Goal: Task Accomplishment & Management: Manage account settings

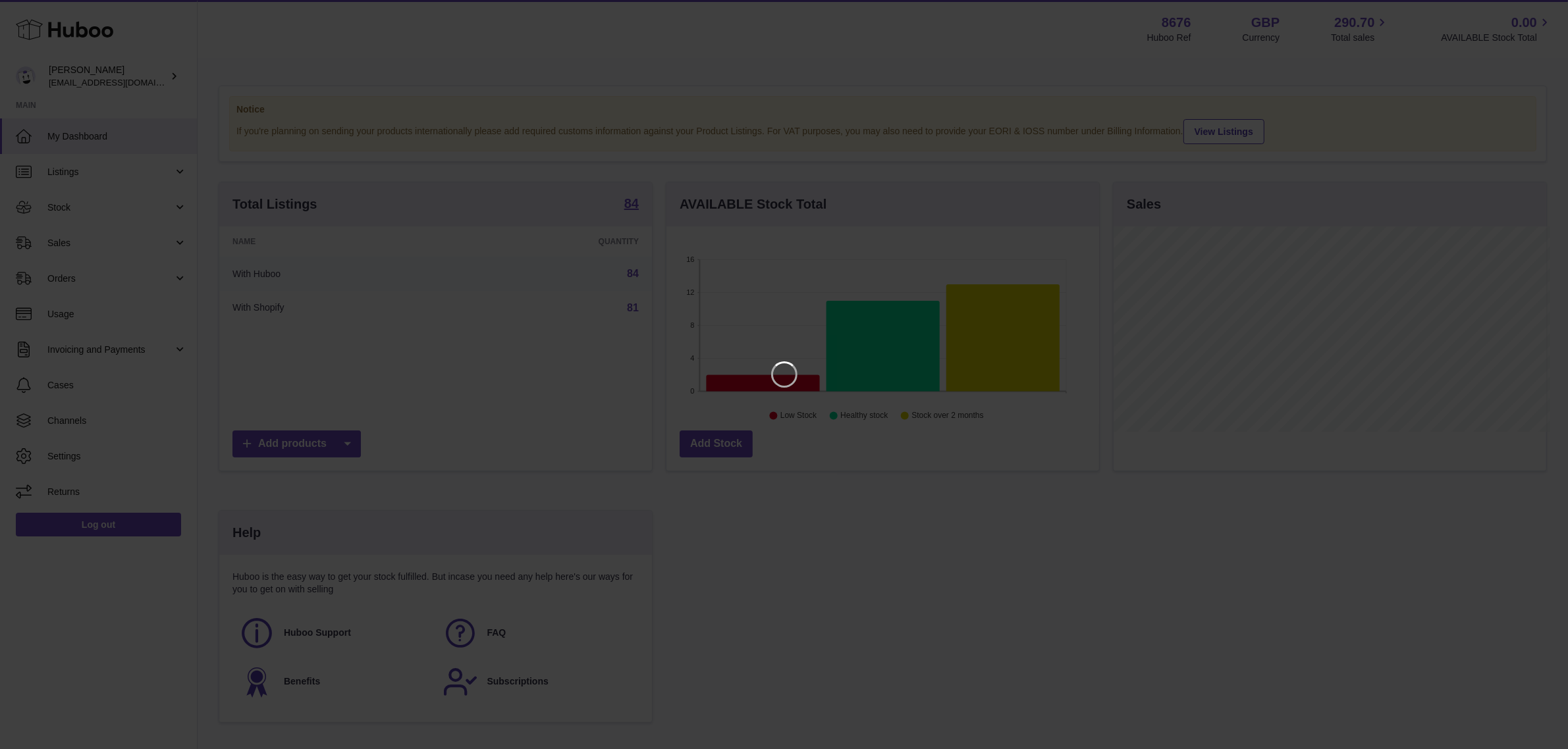
scroll to position [205, 436]
click at [1537, 8] on div at bounding box center [790, 374] width 1581 height 749
click at [1549, 8] on icon "Close" at bounding box center [1546, 12] width 16 height 16
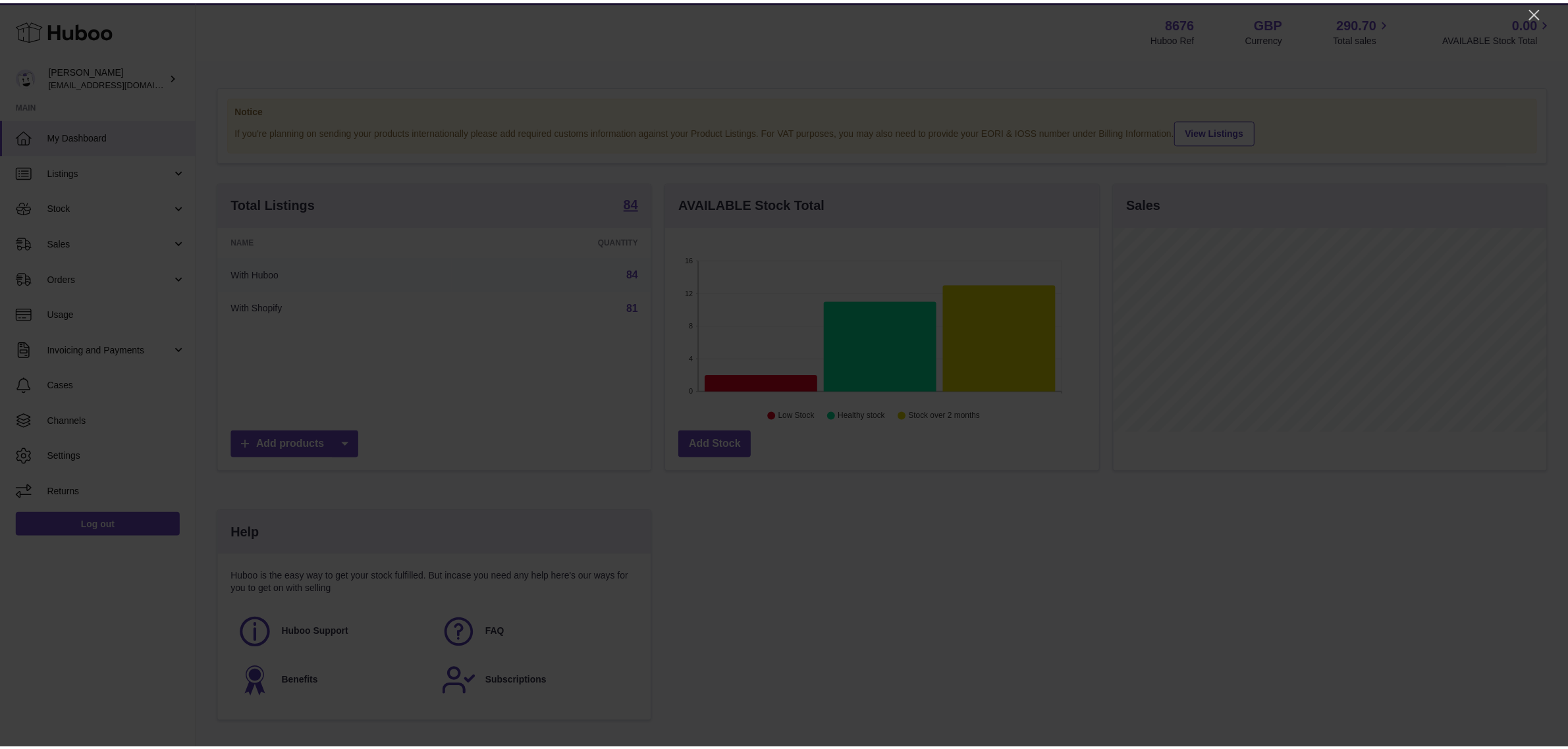
scroll to position [658192, 658185]
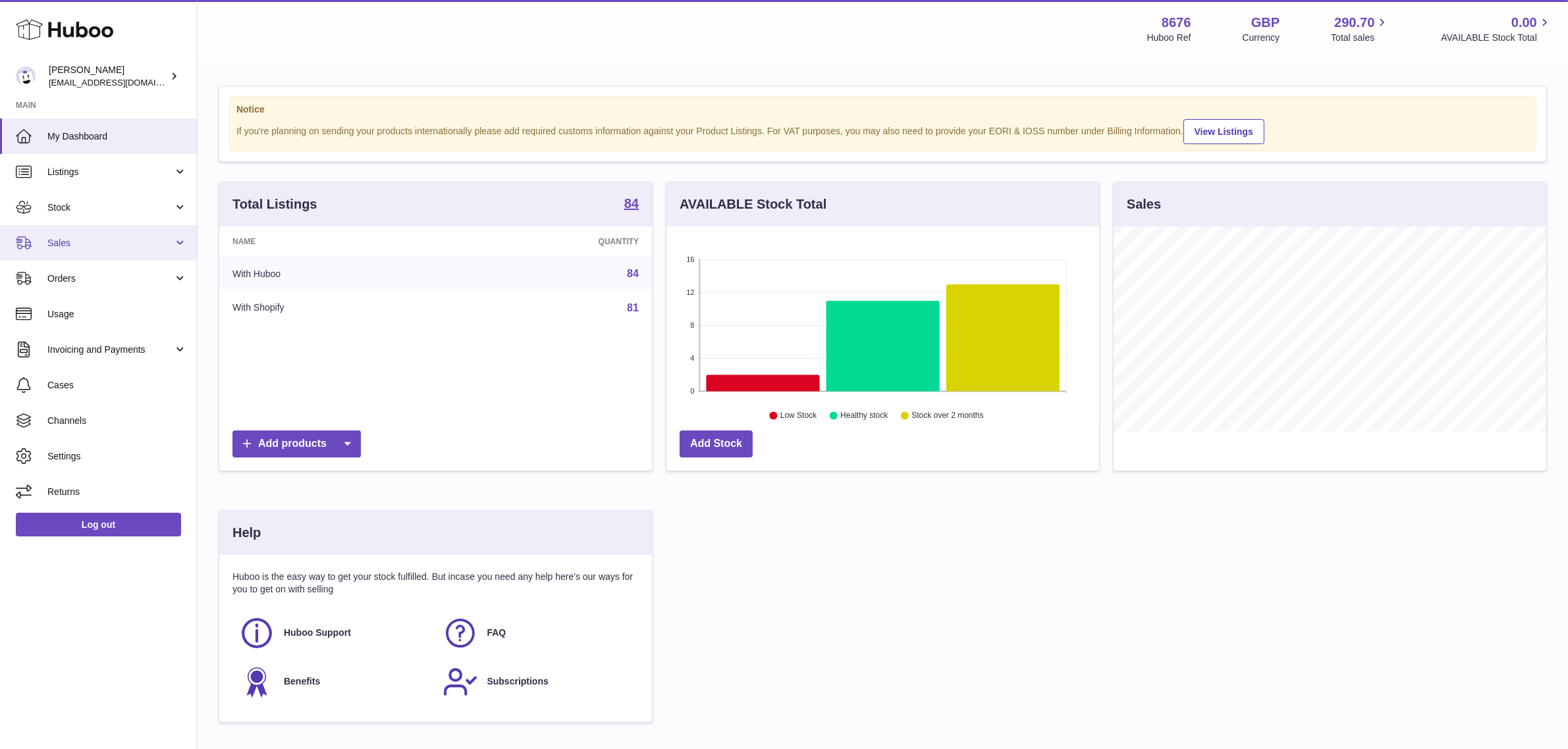
click at [117, 244] on span "Sales" at bounding box center [110, 243] width 125 height 13
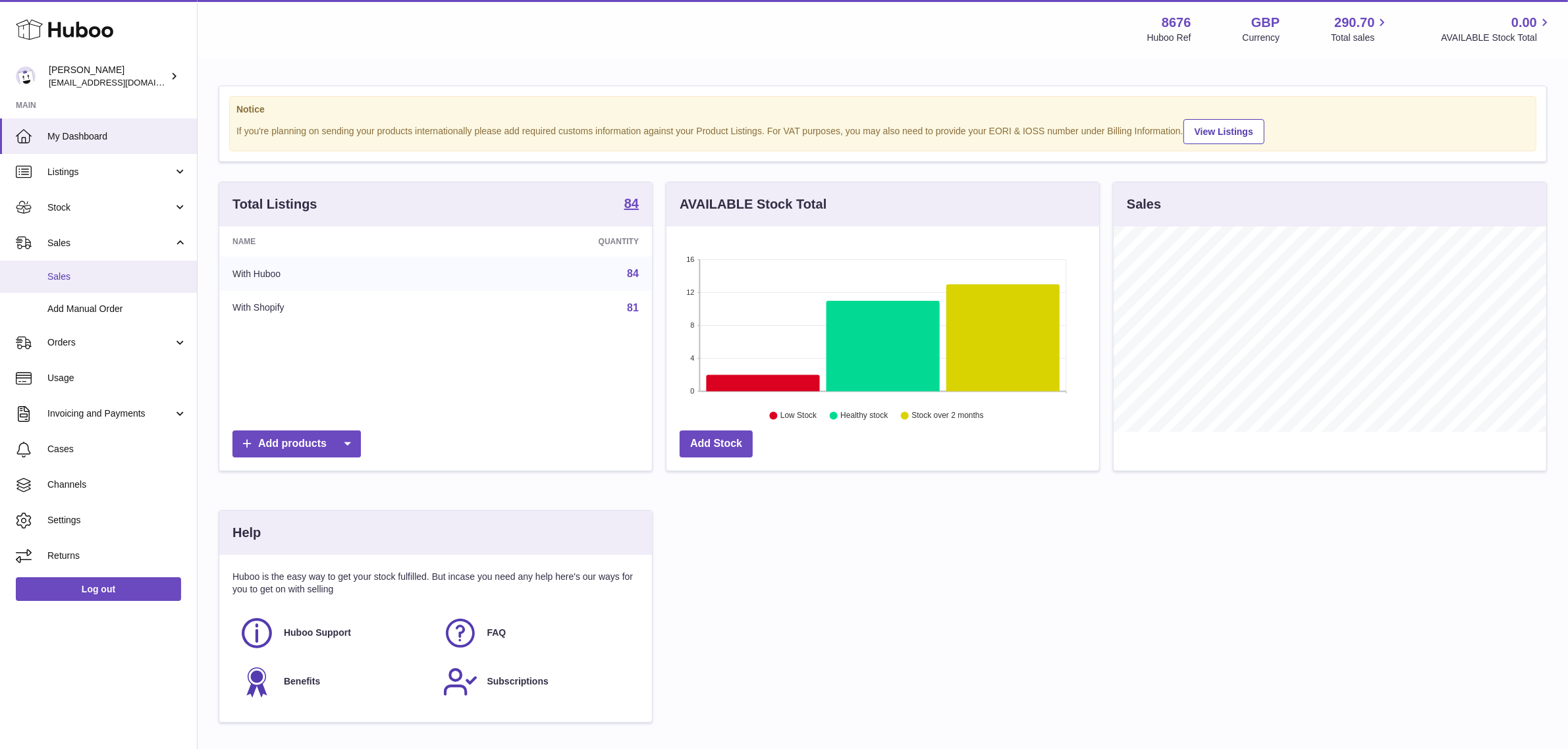
click at [93, 282] on span "Sales" at bounding box center [117, 276] width 140 height 13
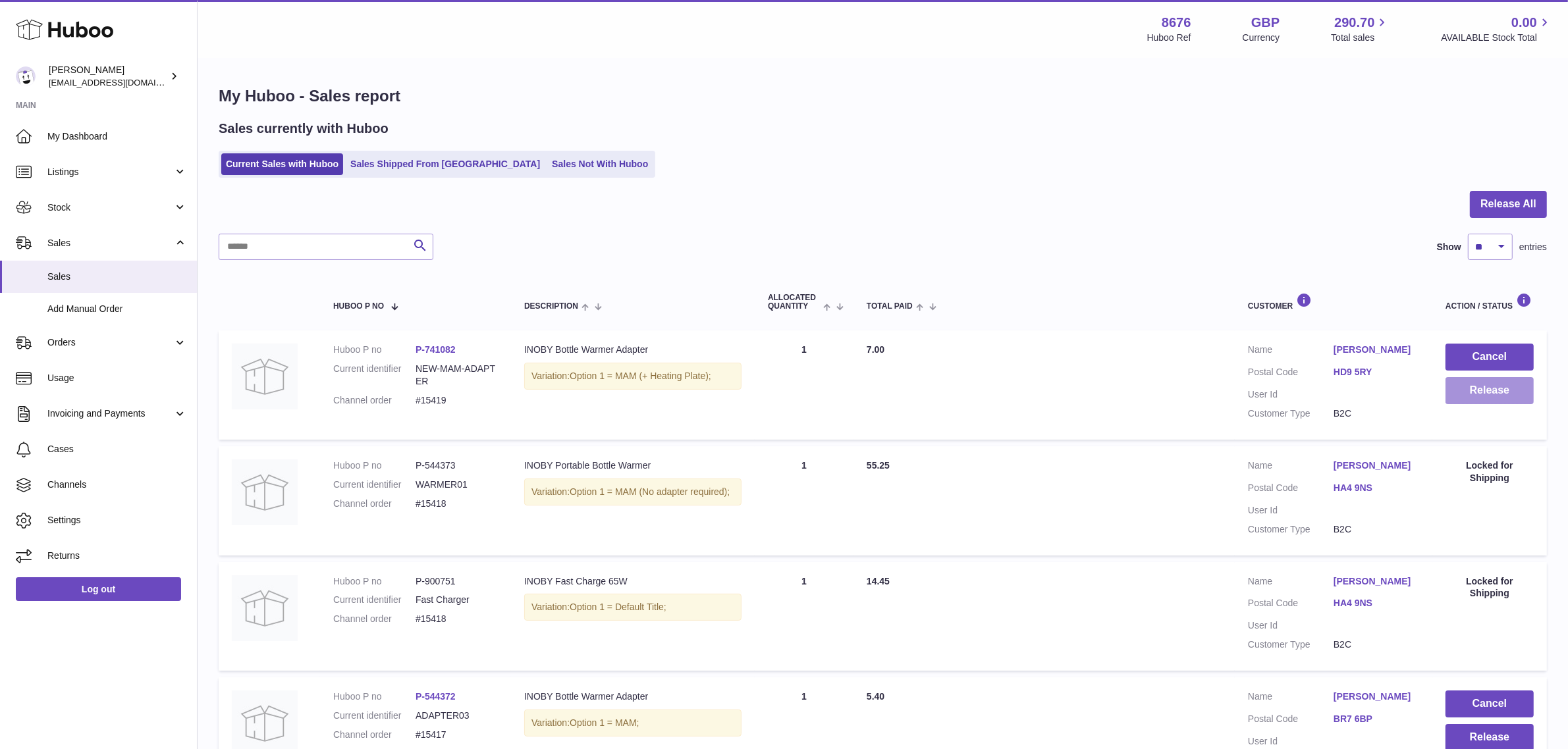
click at [1497, 386] on button "Release" at bounding box center [1490, 391] width 88 height 27
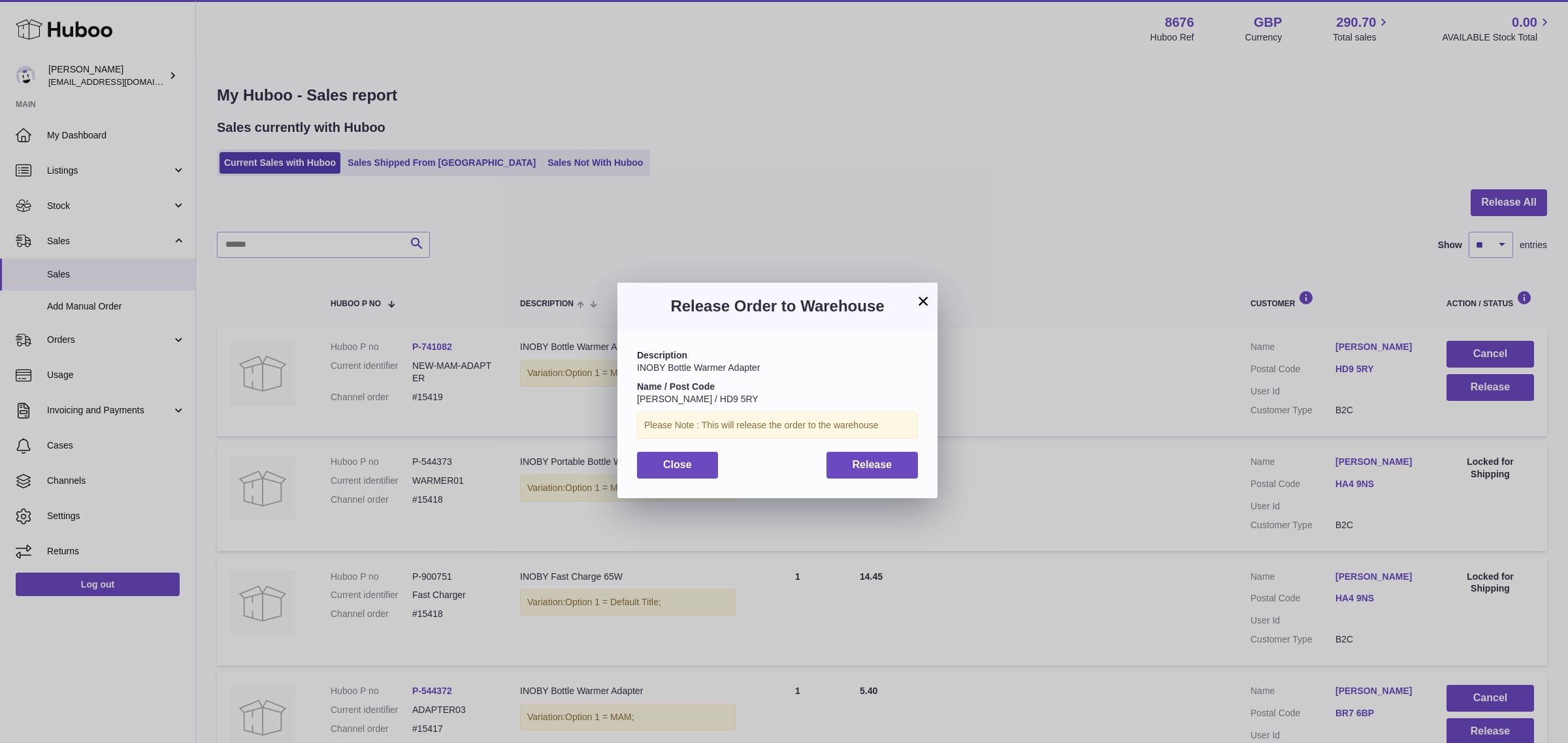
click at [919, 308] on button "×" at bounding box center [923, 301] width 16 height 16
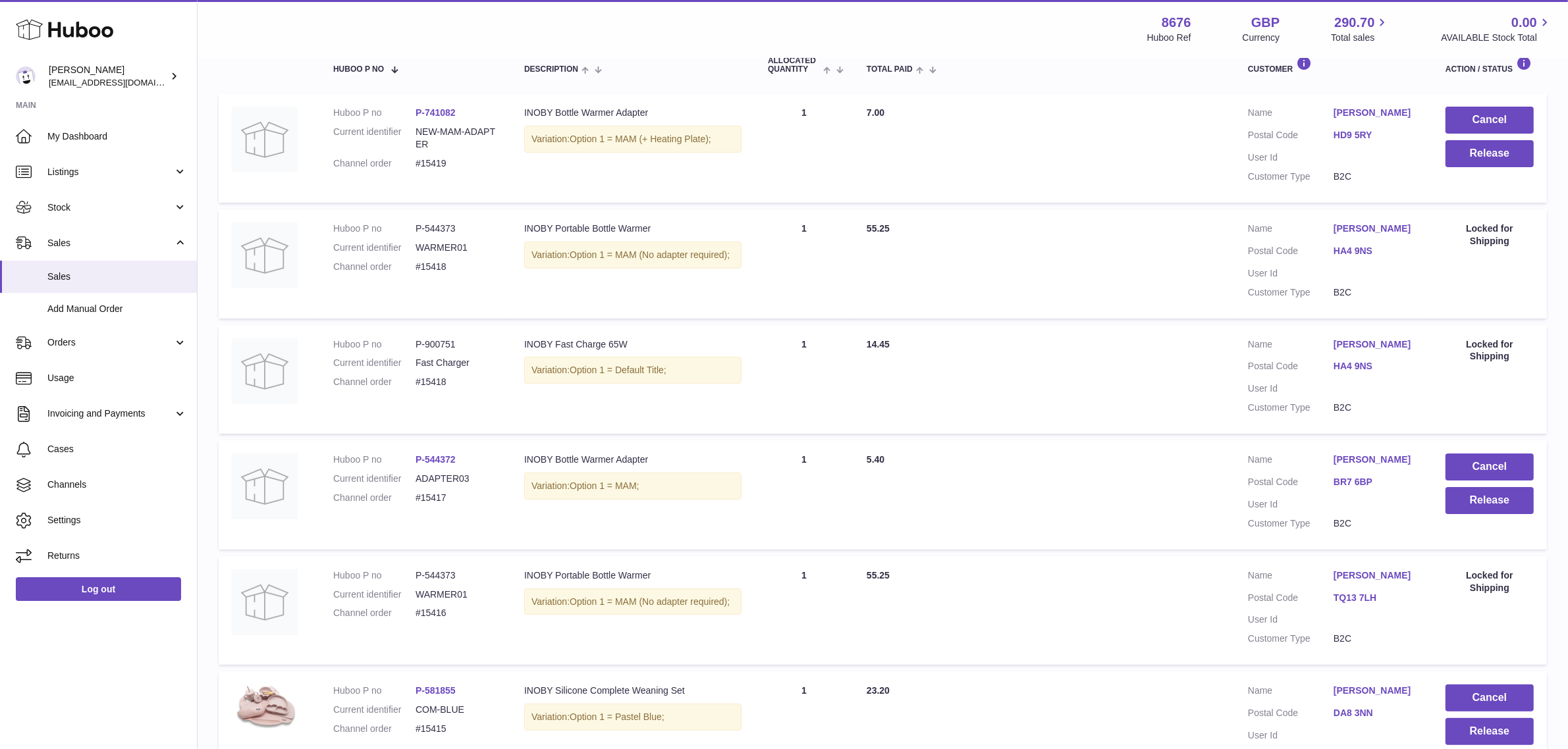
scroll to position [247, 0]
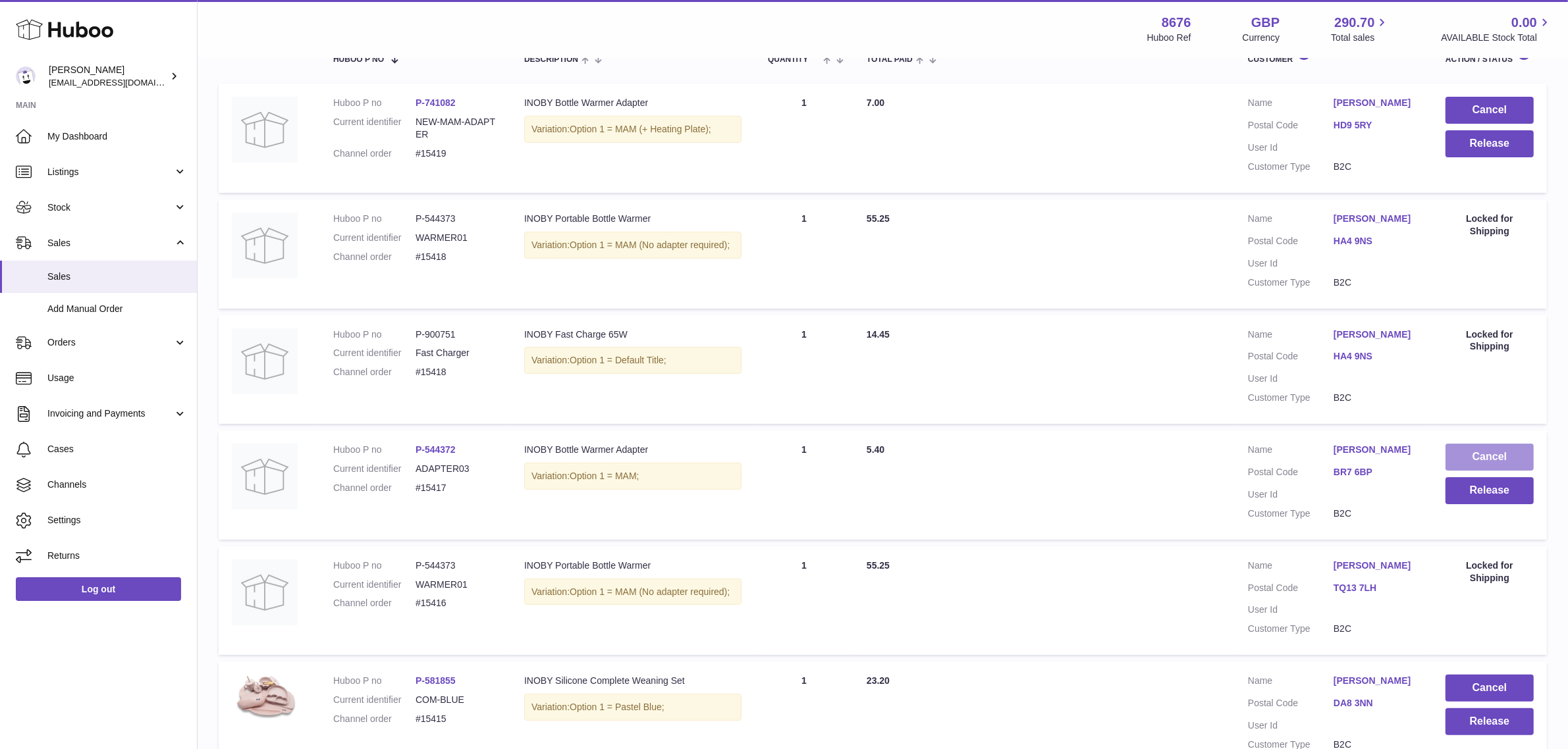
click at [1505, 457] on button "Cancel" at bounding box center [1490, 458] width 88 height 27
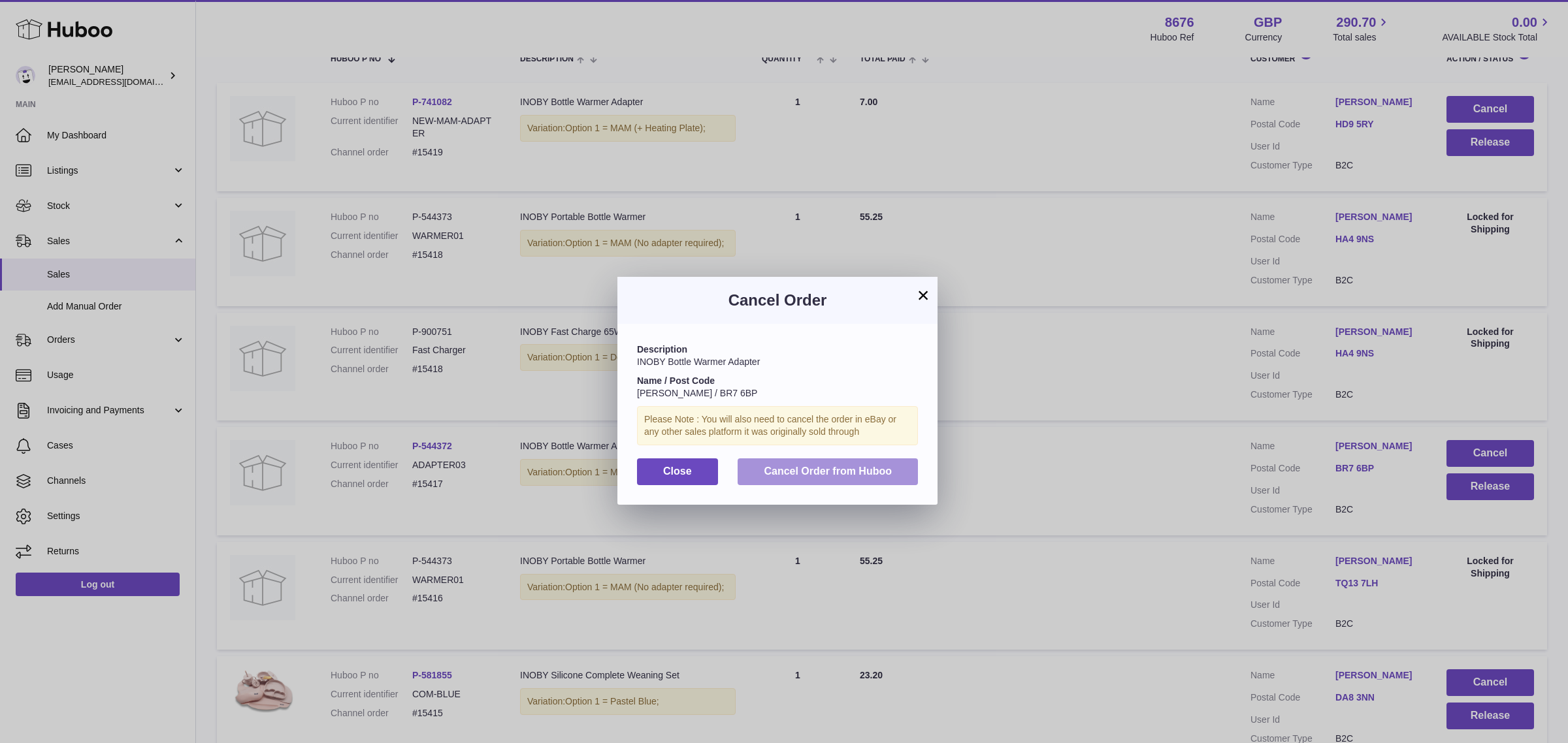
click at [758, 483] on button "Cancel Order from Huboo" at bounding box center [827, 472] width 180 height 27
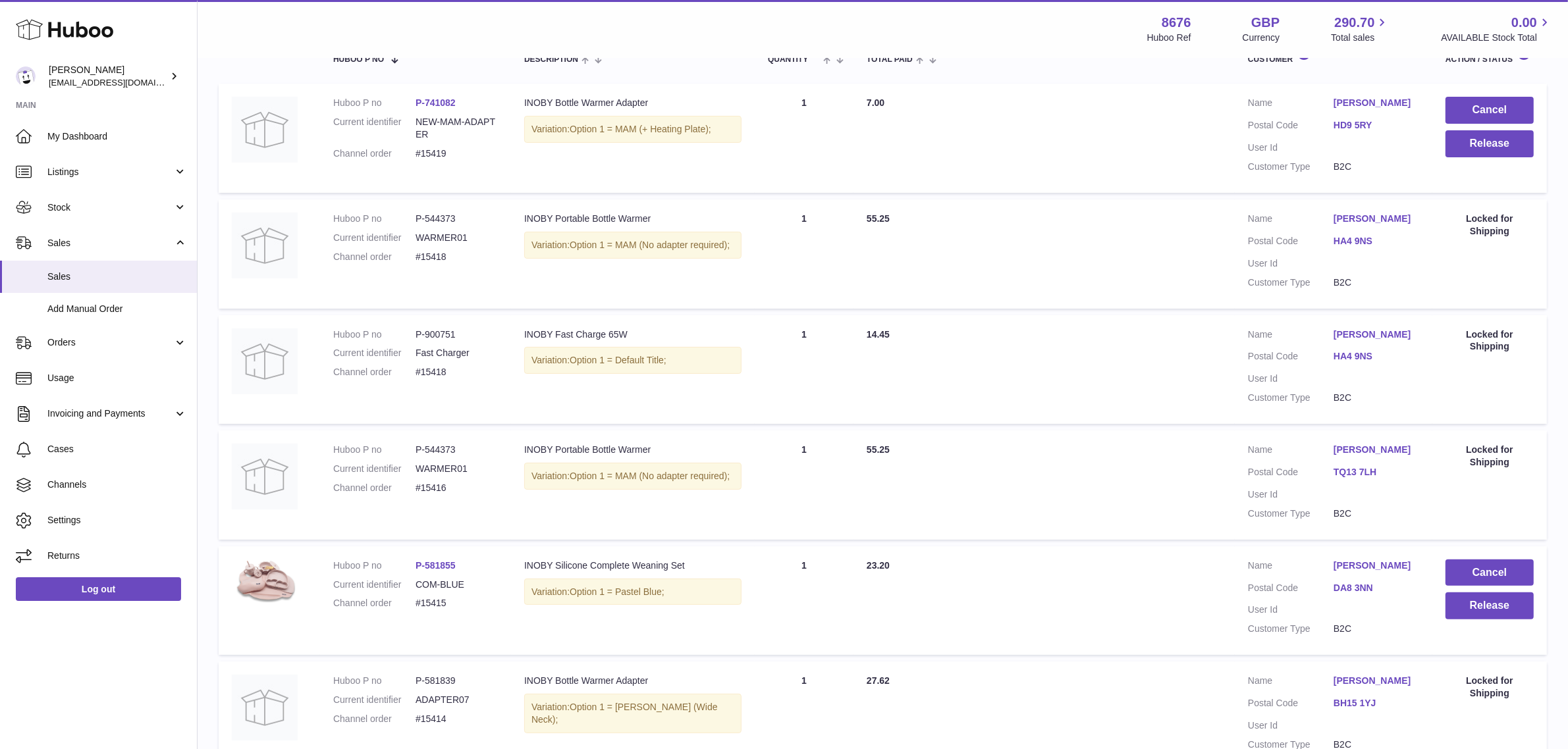
scroll to position [0, 0]
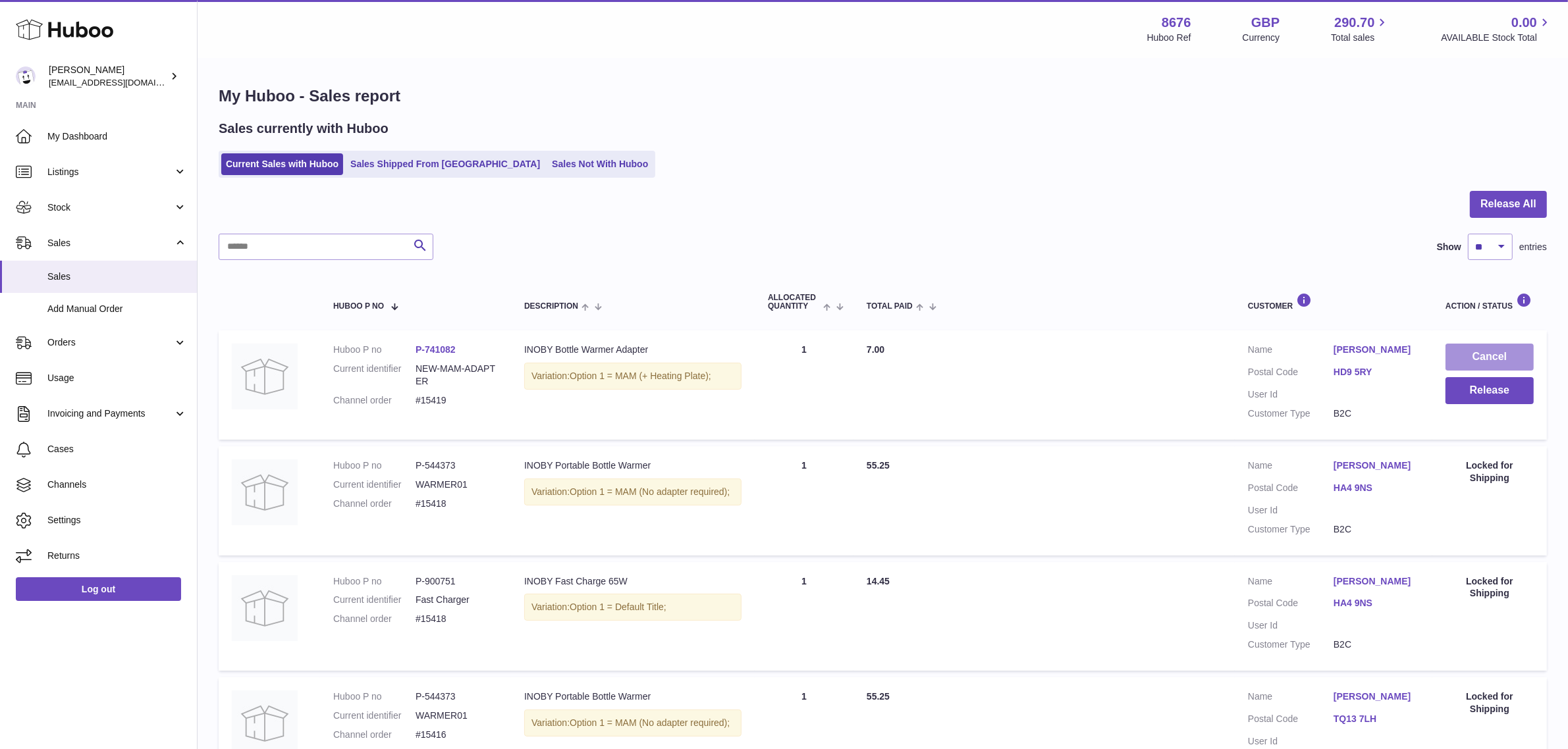
click at [1491, 359] on button "Cancel" at bounding box center [1490, 358] width 88 height 27
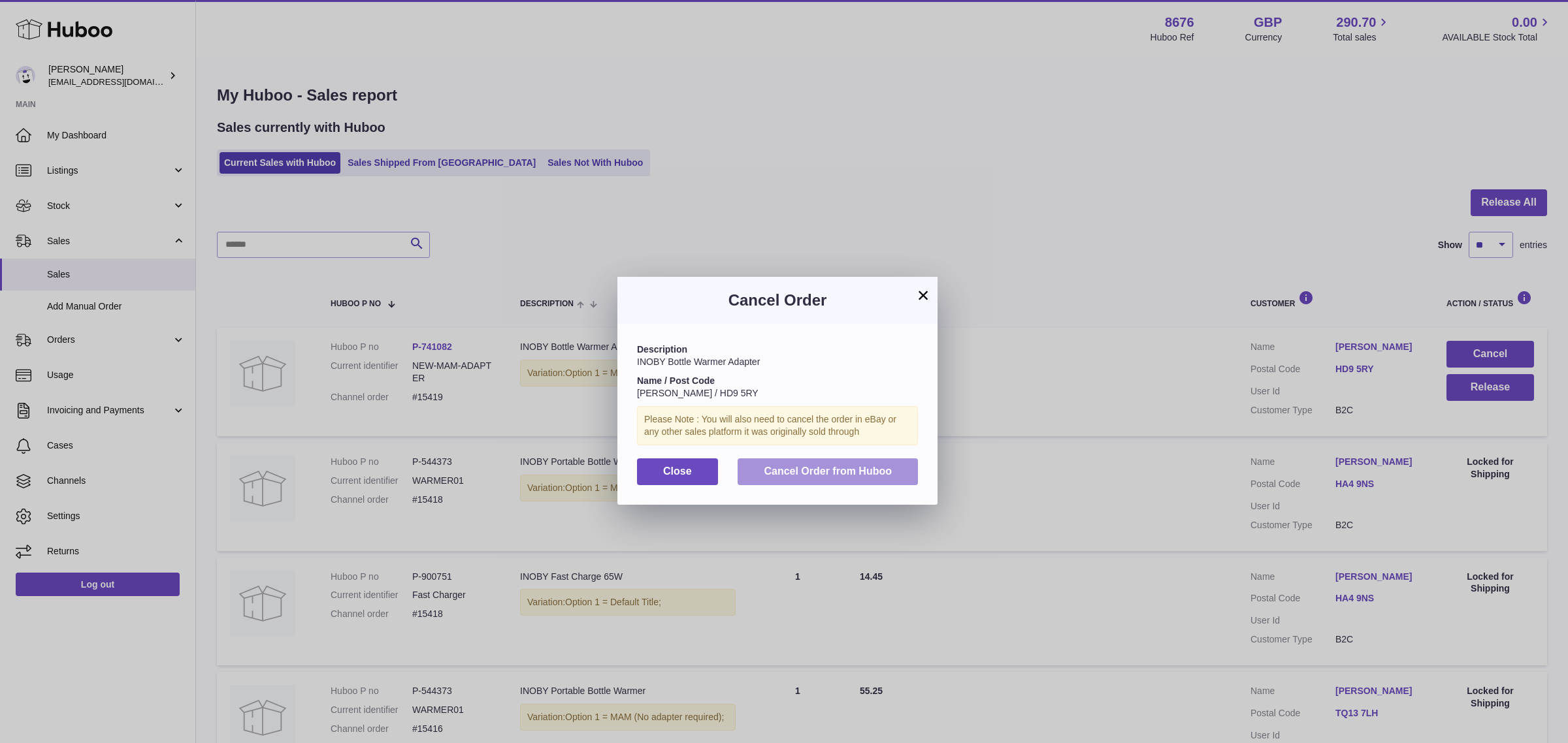
click at [830, 477] on span "Cancel Order from Huboo" at bounding box center [827, 471] width 128 height 11
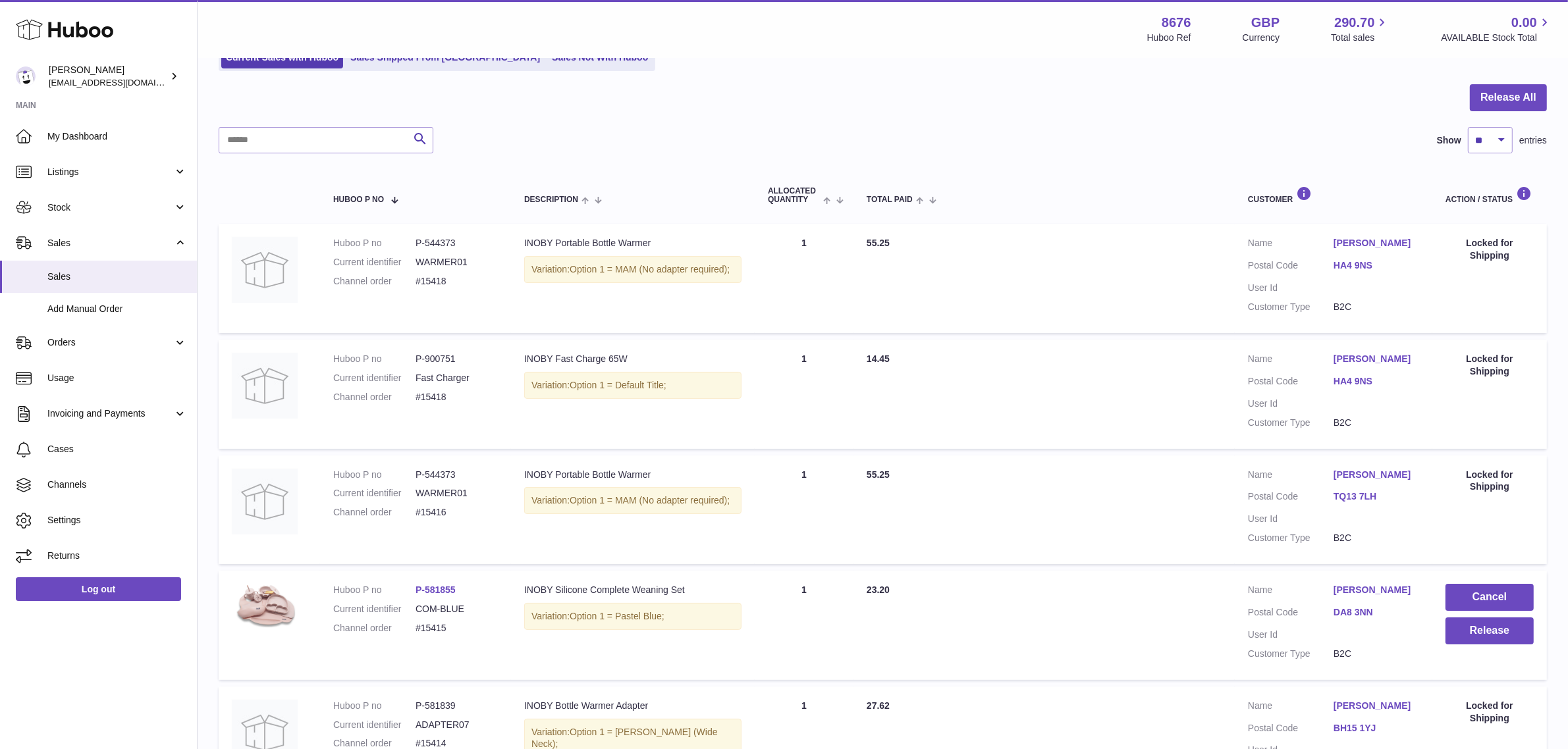
scroll to position [412, 0]
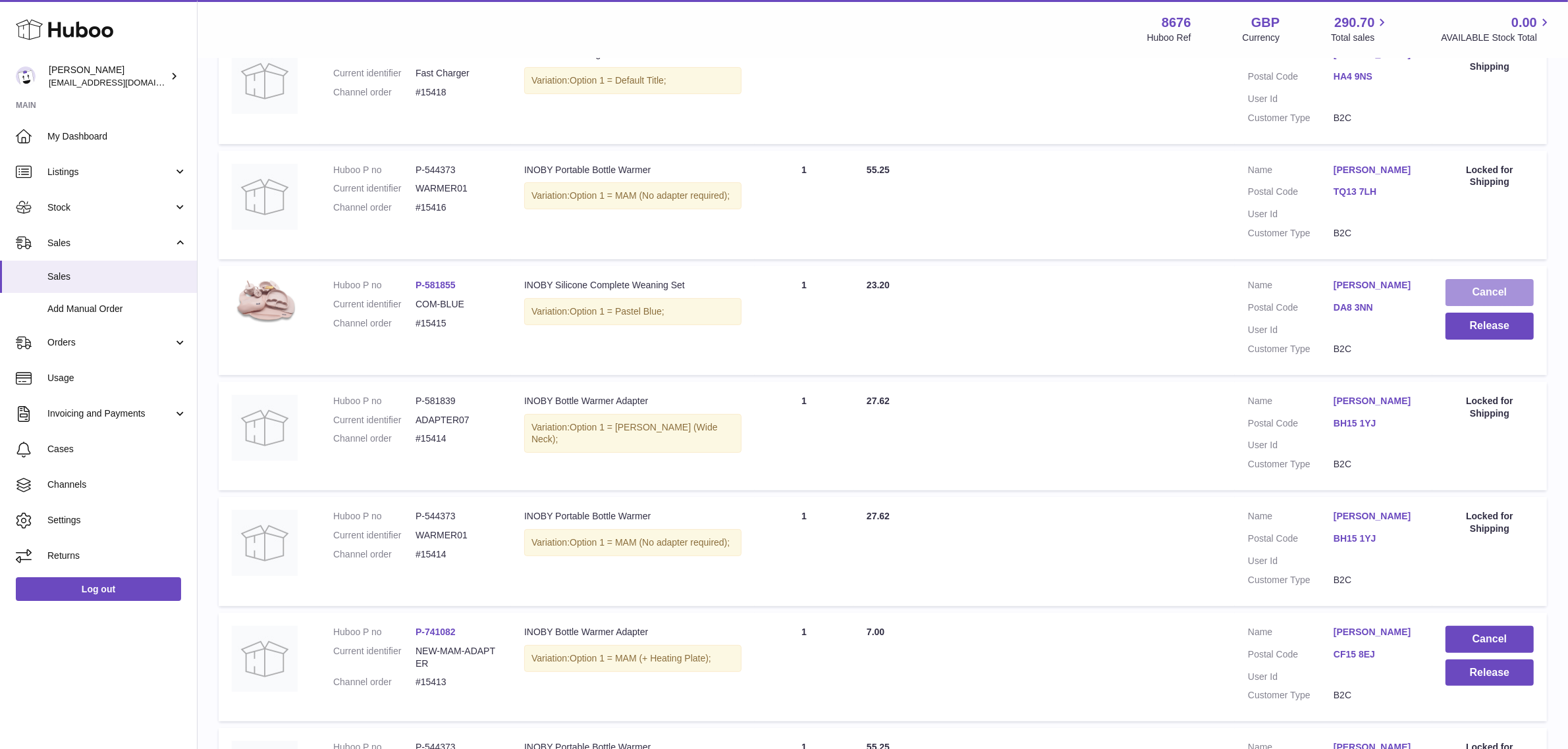
click at [1499, 291] on button "Cancel" at bounding box center [1490, 292] width 88 height 27
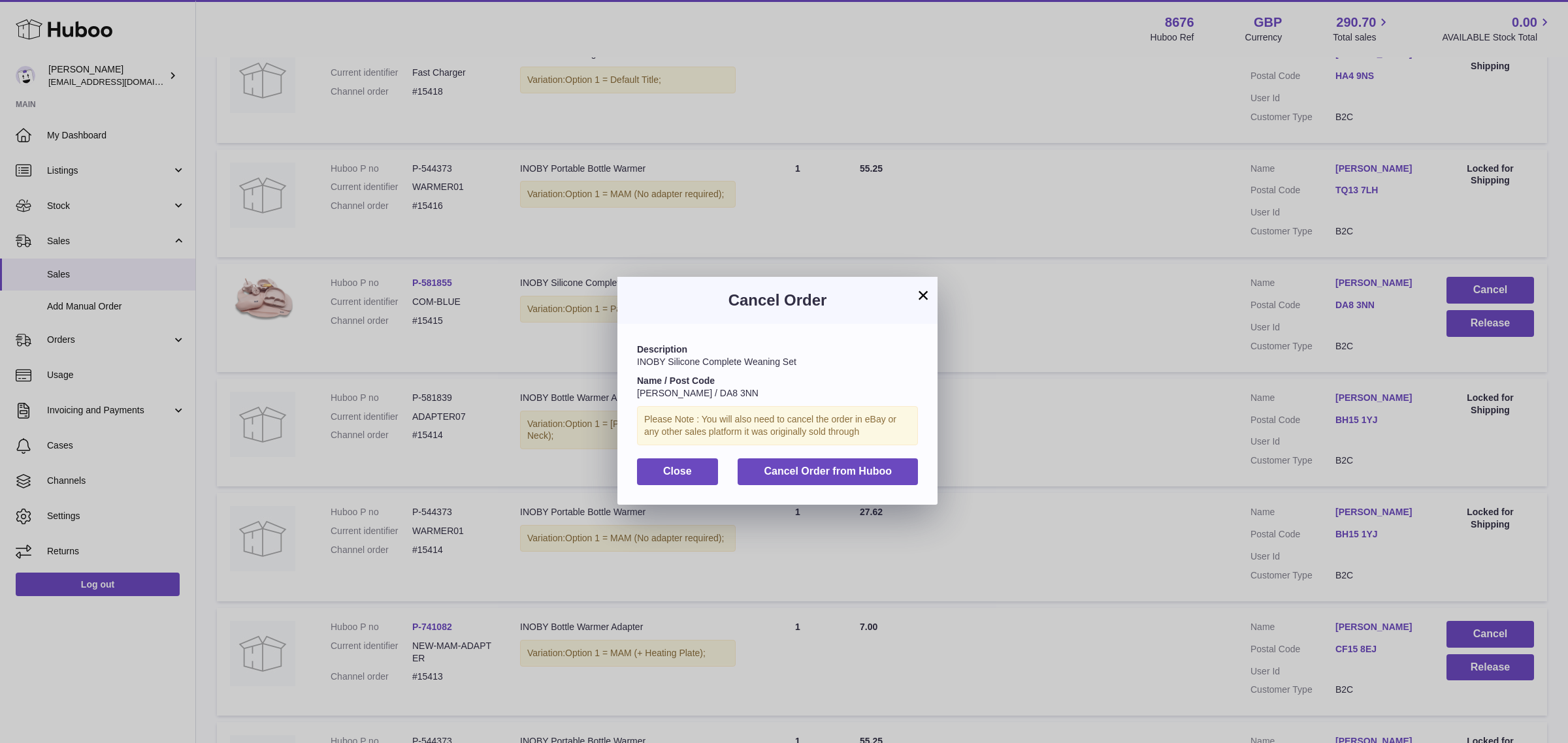
click at [817, 485] on div "Description INOBY Silicone Complete Weaning Set Name / Post Code MALGORZATA SOB…" at bounding box center [777, 414] width 320 height 180
click at [826, 473] on span "Cancel Order from Huboo" at bounding box center [827, 471] width 128 height 11
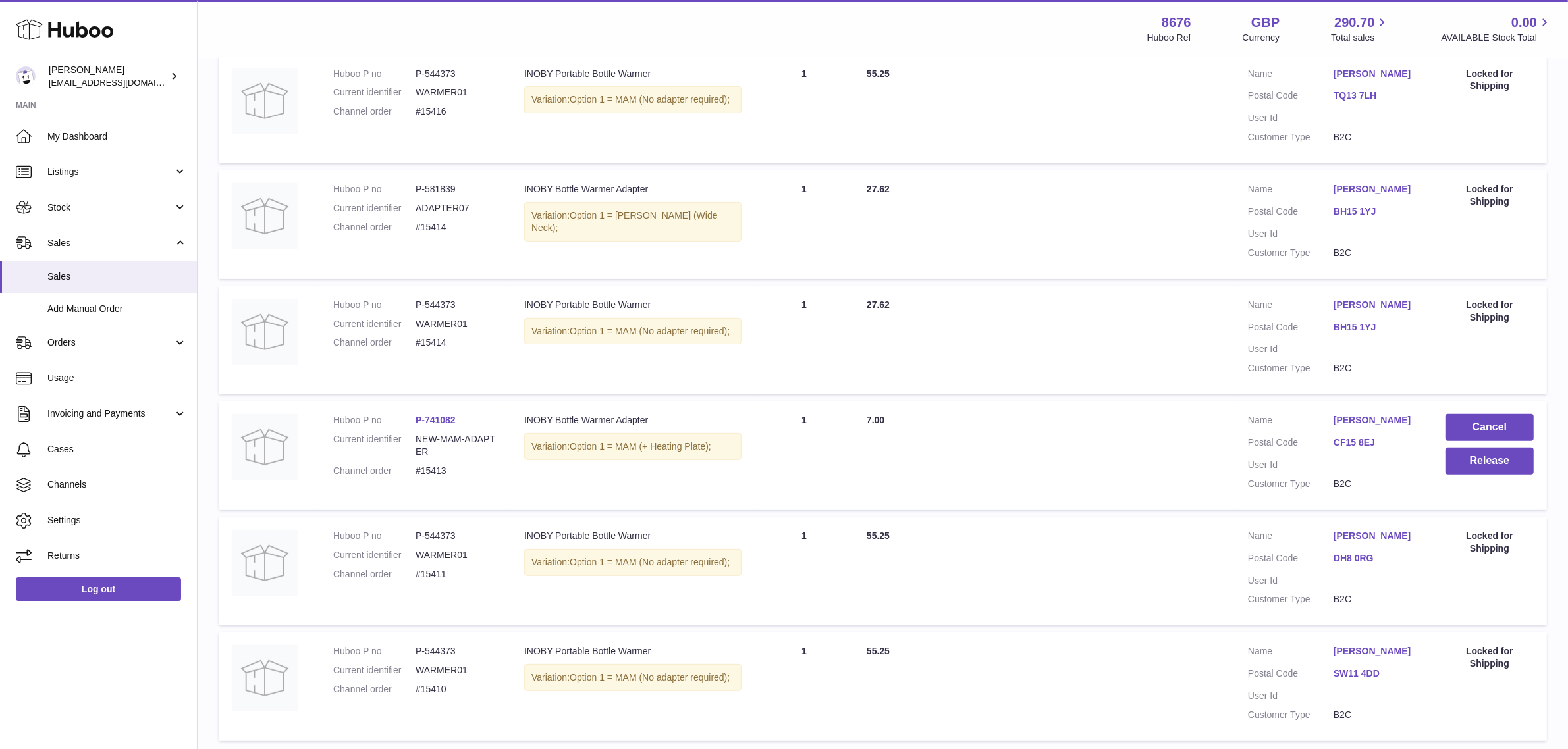
scroll to position [634, 0]
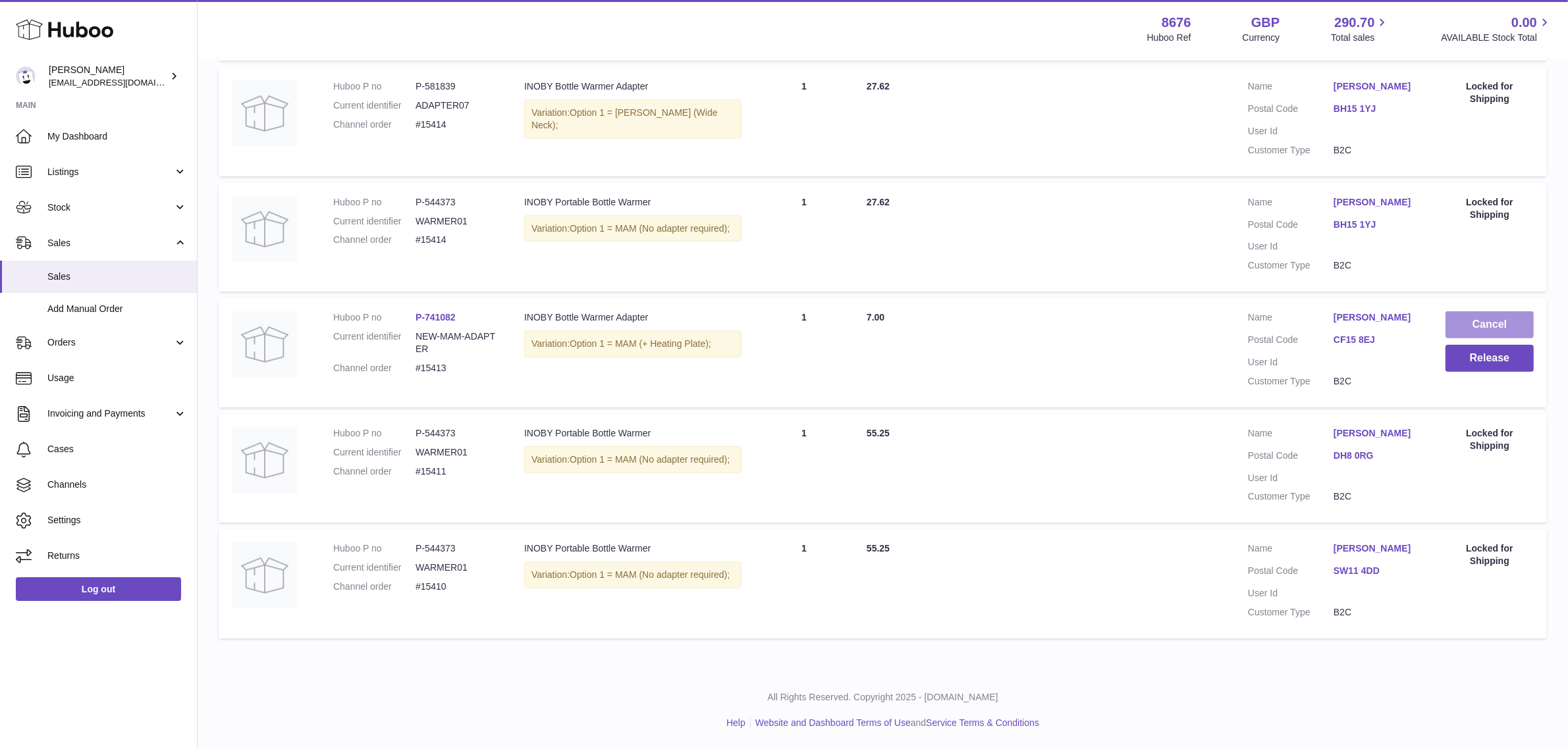
click at [1482, 320] on button "Cancel" at bounding box center [1490, 325] width 88 height 27
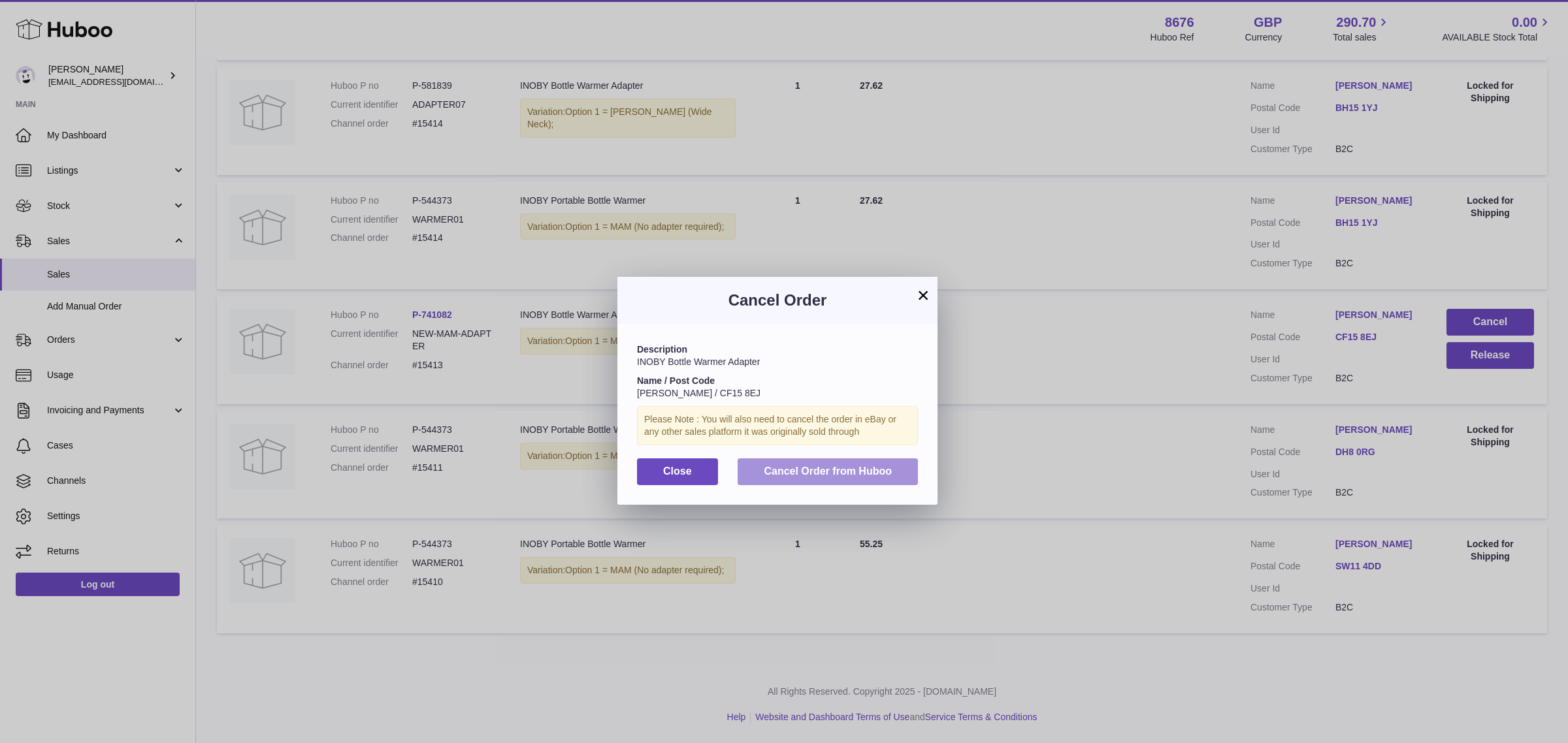
click at [817, 471] on span "Cancel Order from Huboo" at bounding box center [827, 471] width 128 height 11
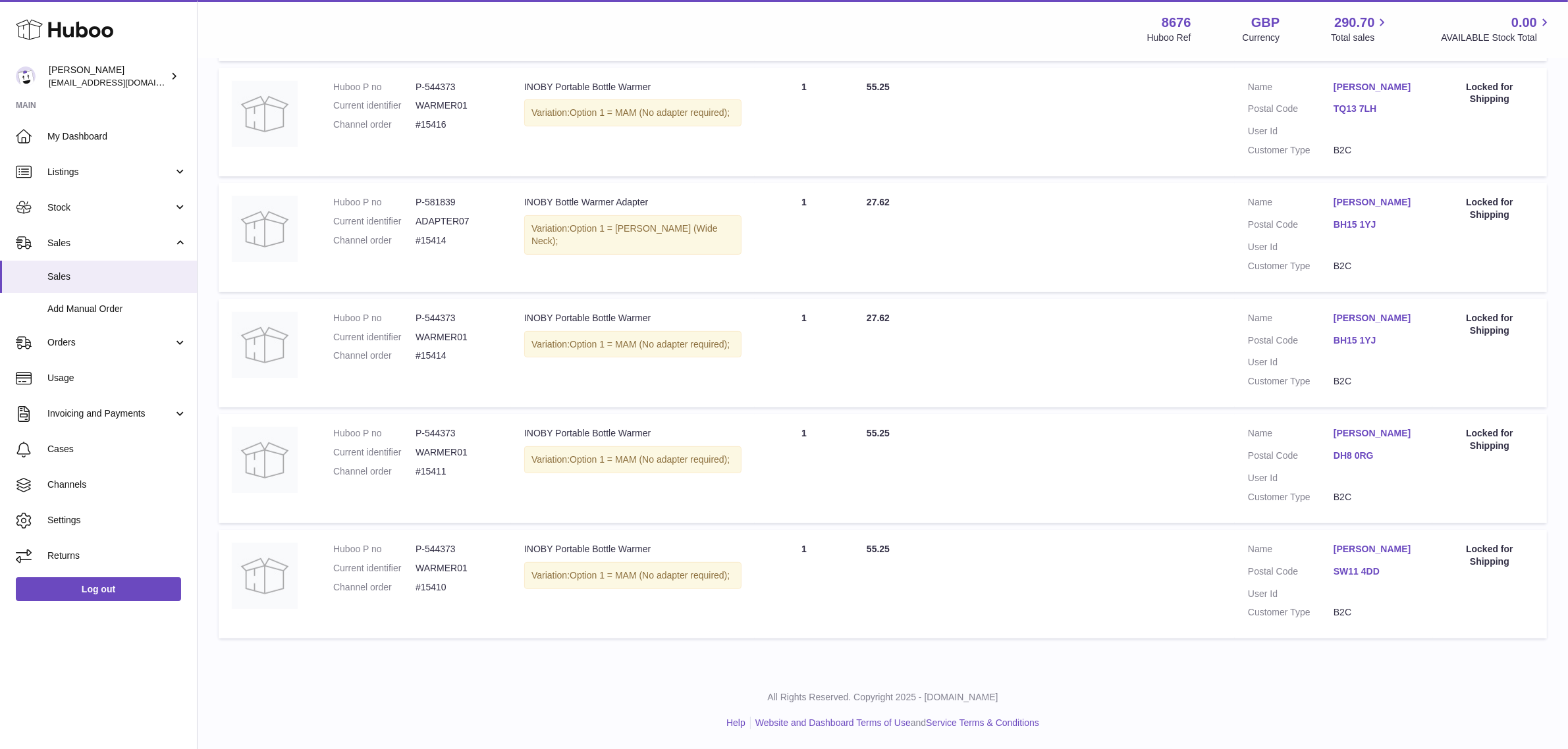
scroll to position [0, 0]
